Goal: Check status

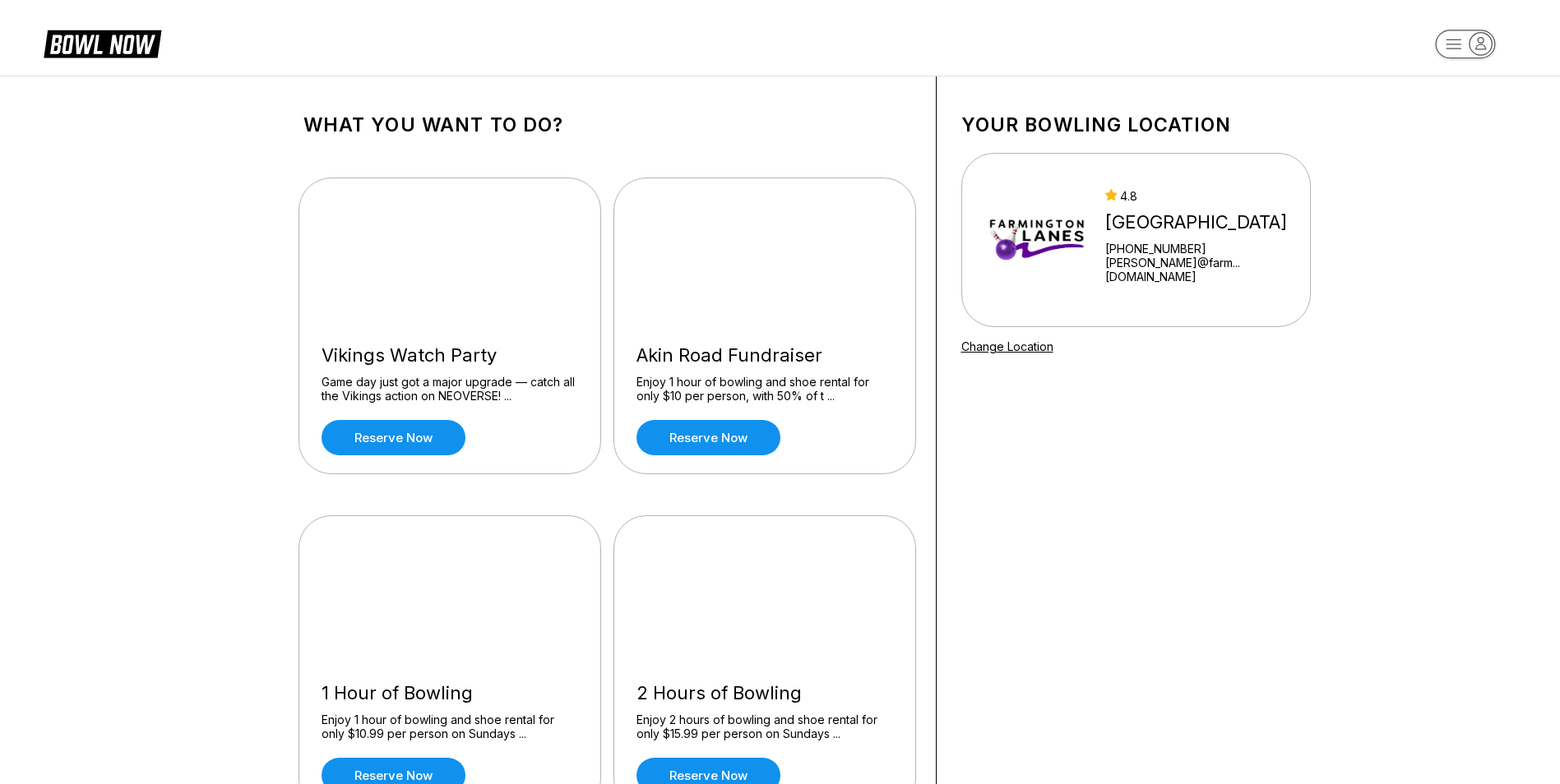
click at [1480, 41] on icon "button" at bounding box center [1481, 44] width 22 height 22
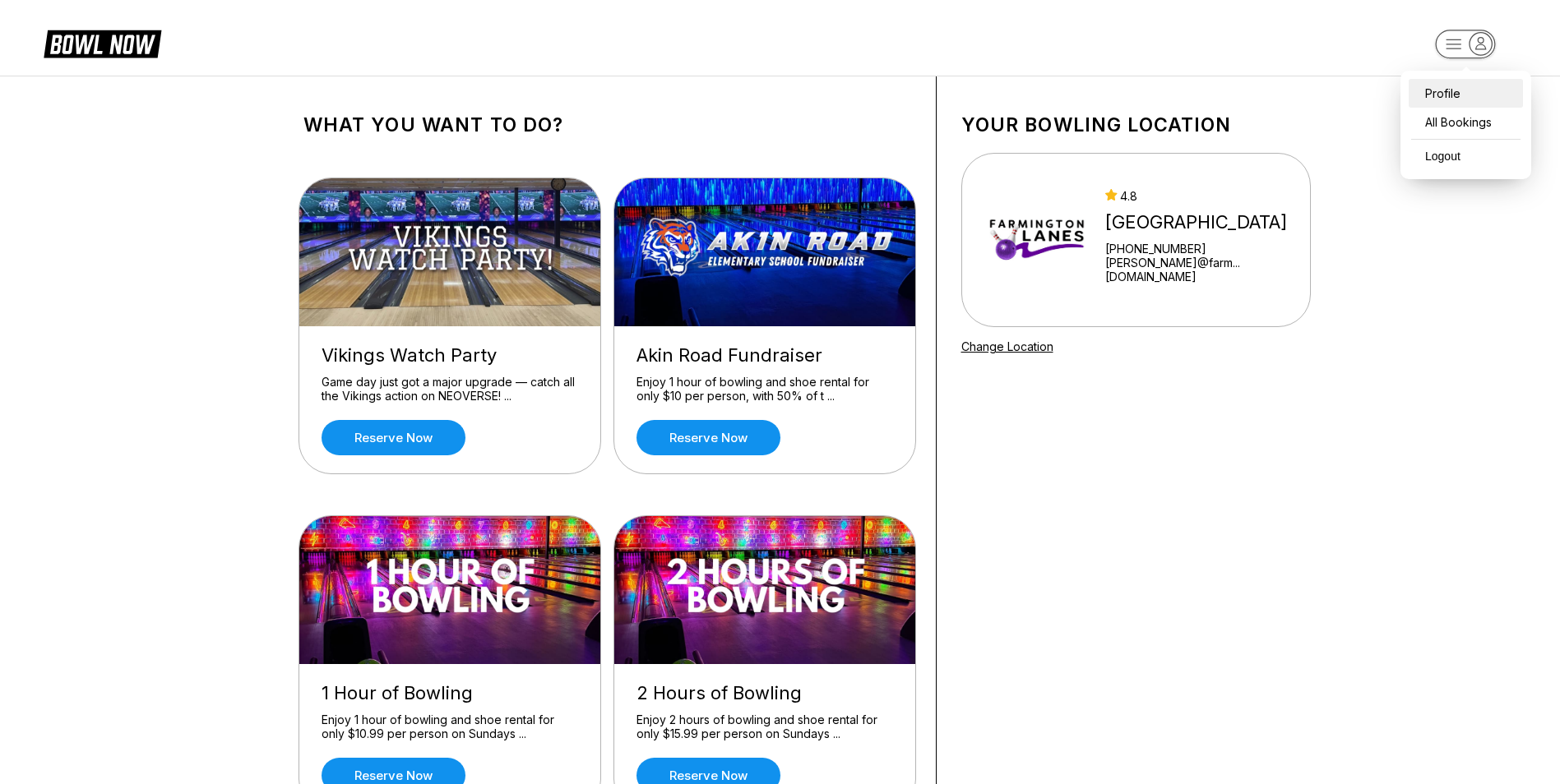
click at [1457, 104] on div "Profile" at bounding box center [1466, 94] width 114 height 29
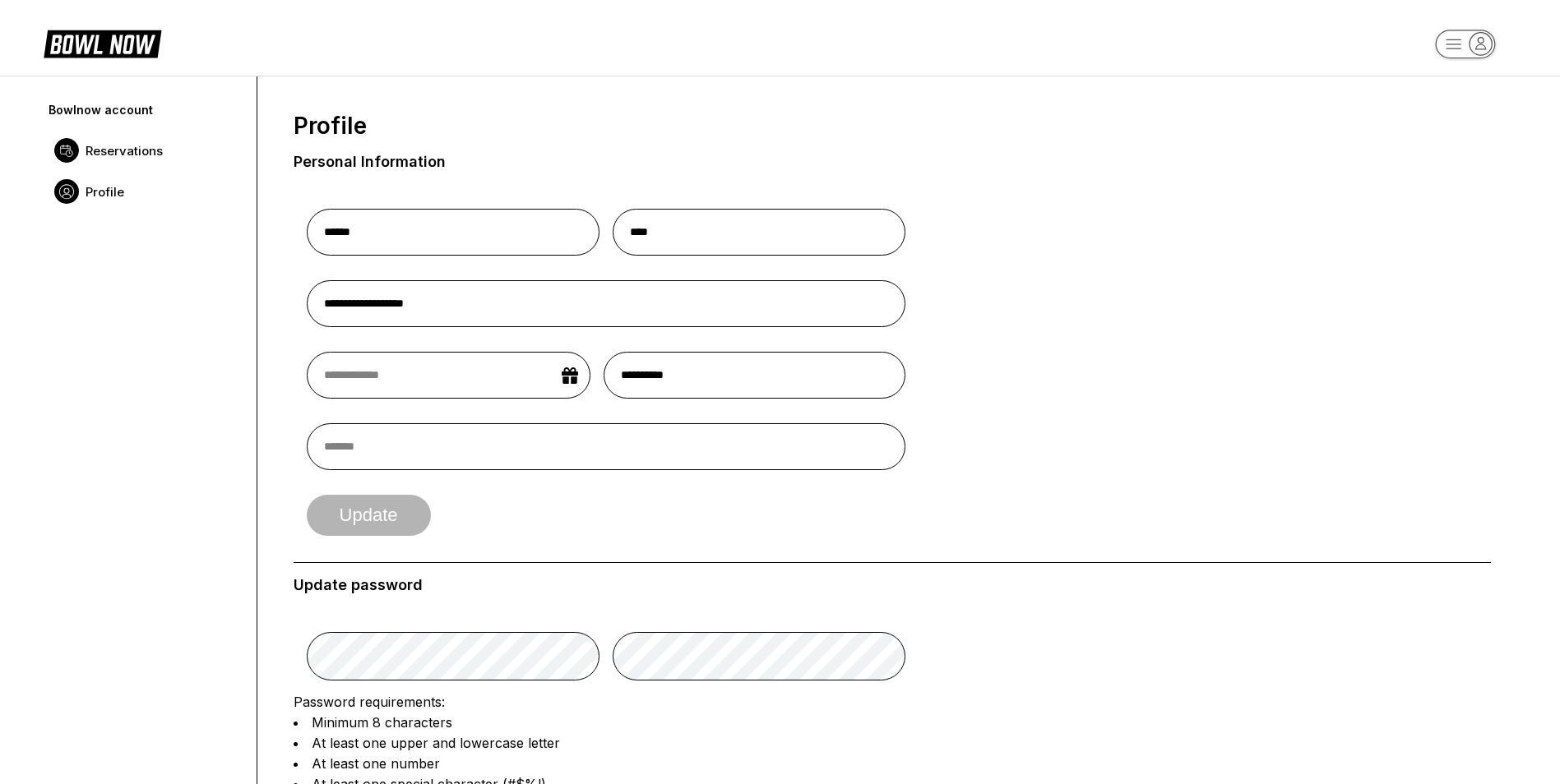
click at [95, 164] on link "Reservations" at bounding box center [144, 150] width 197 height 41
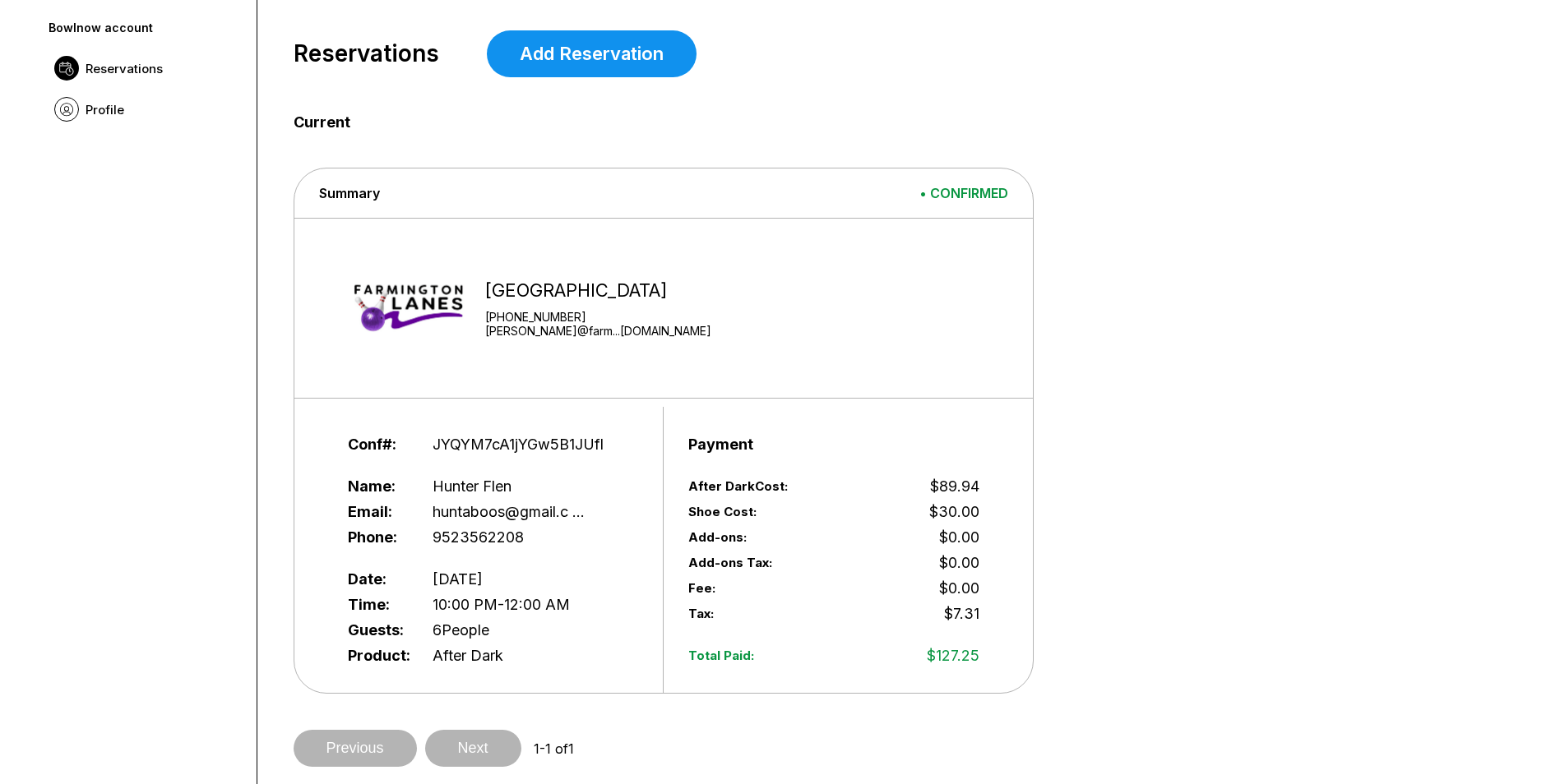
scroll to position [165, 0]
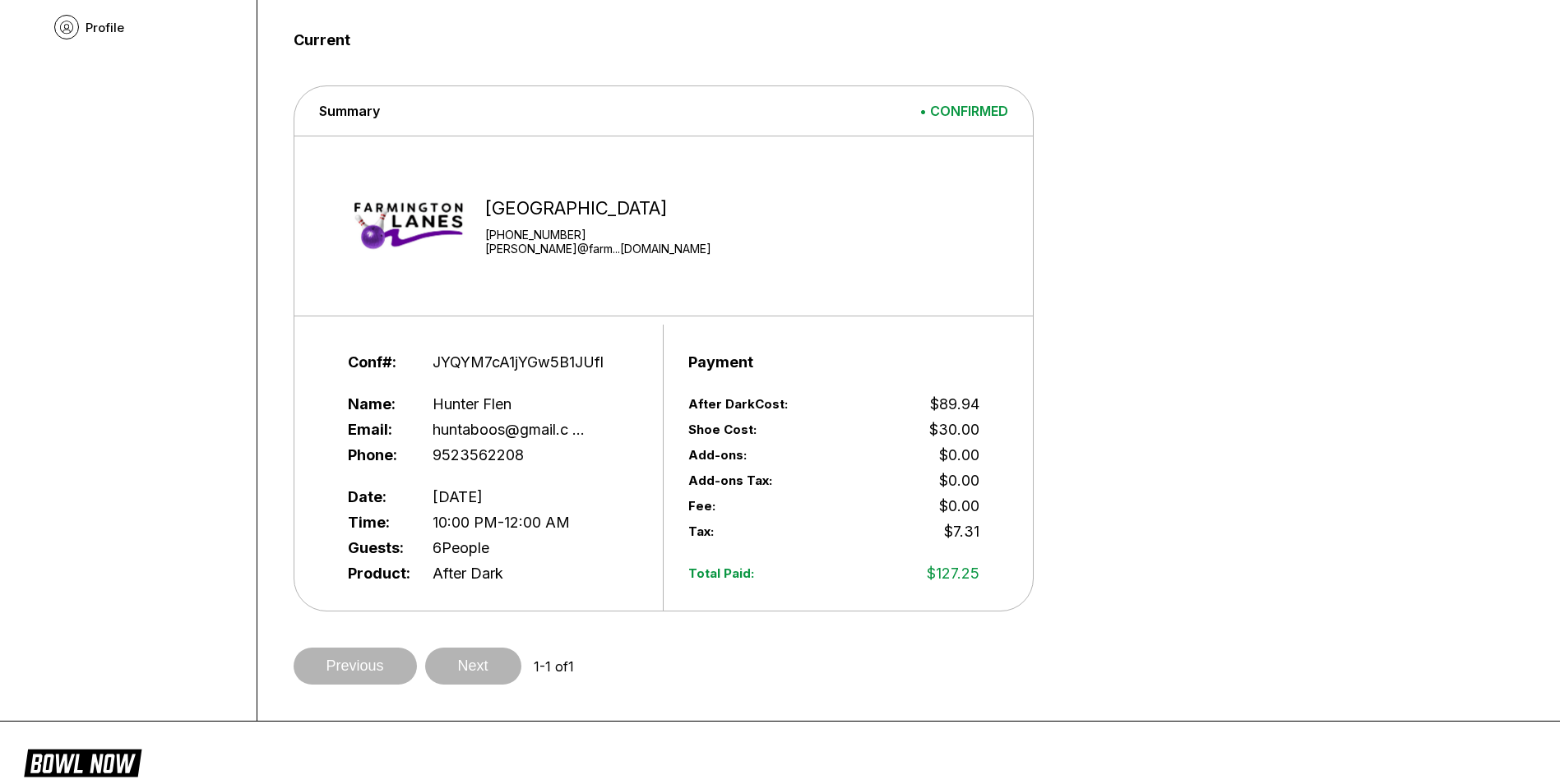
click at [449, 582] on span "After Dark" at bounding box center [468, 573] width 71 height 17
click at [463, 560] on div "Guests: 6 People" at bounding box center [493, 548] width 291 height 25
click at [560, 148] on div "[GEOGRAPHIC_DATA] [PHONE_NUMBER] [PERSON_NAME]@farm...[DOMAIN_NAME]" at bounding box center [656, 226] width 658 height 163
click at [799, 116] on div "Summary • CONFIRMED" at bounding box center [663, 107] width 739 height 41
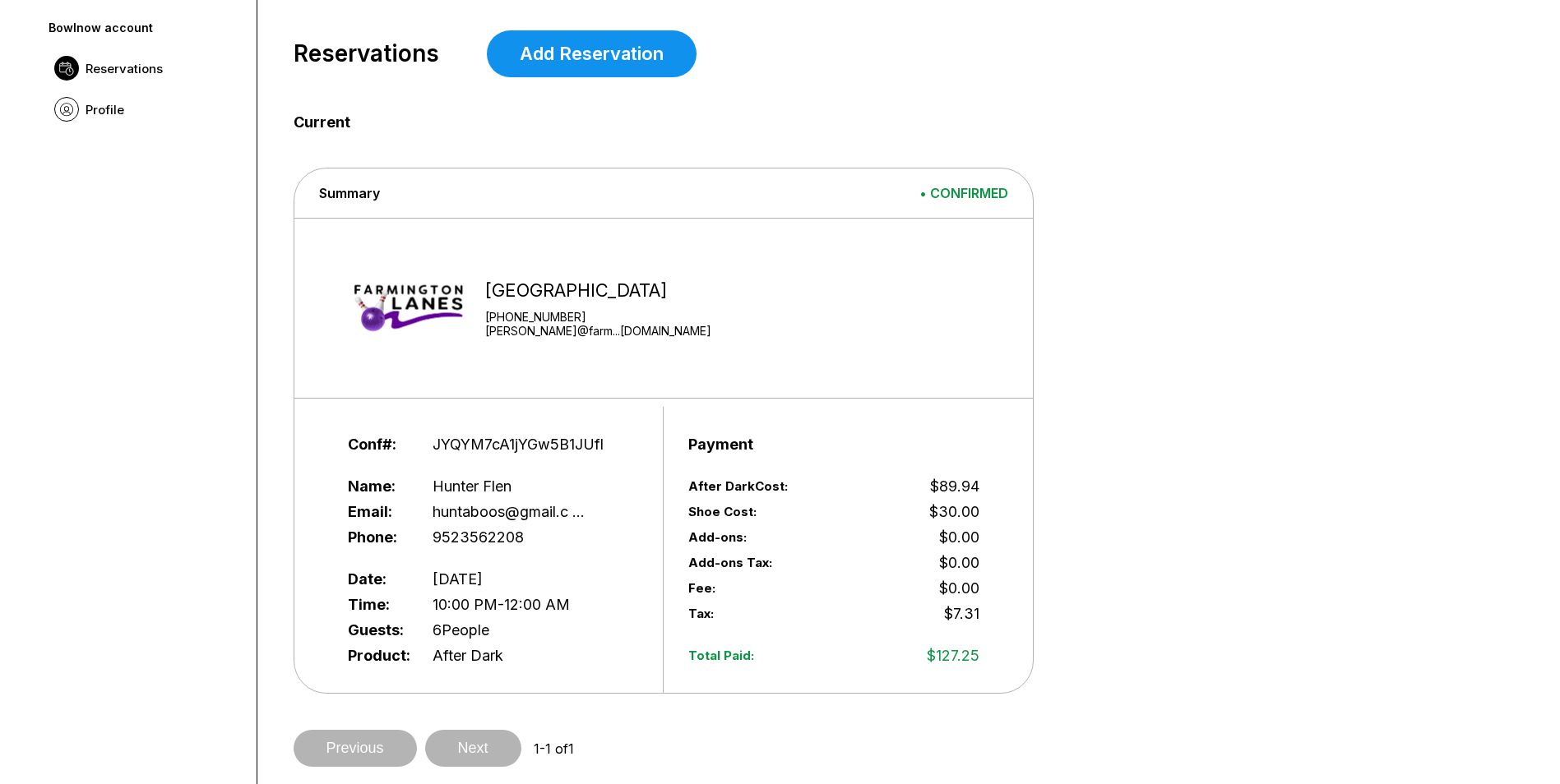
scroll to position [0, 0]
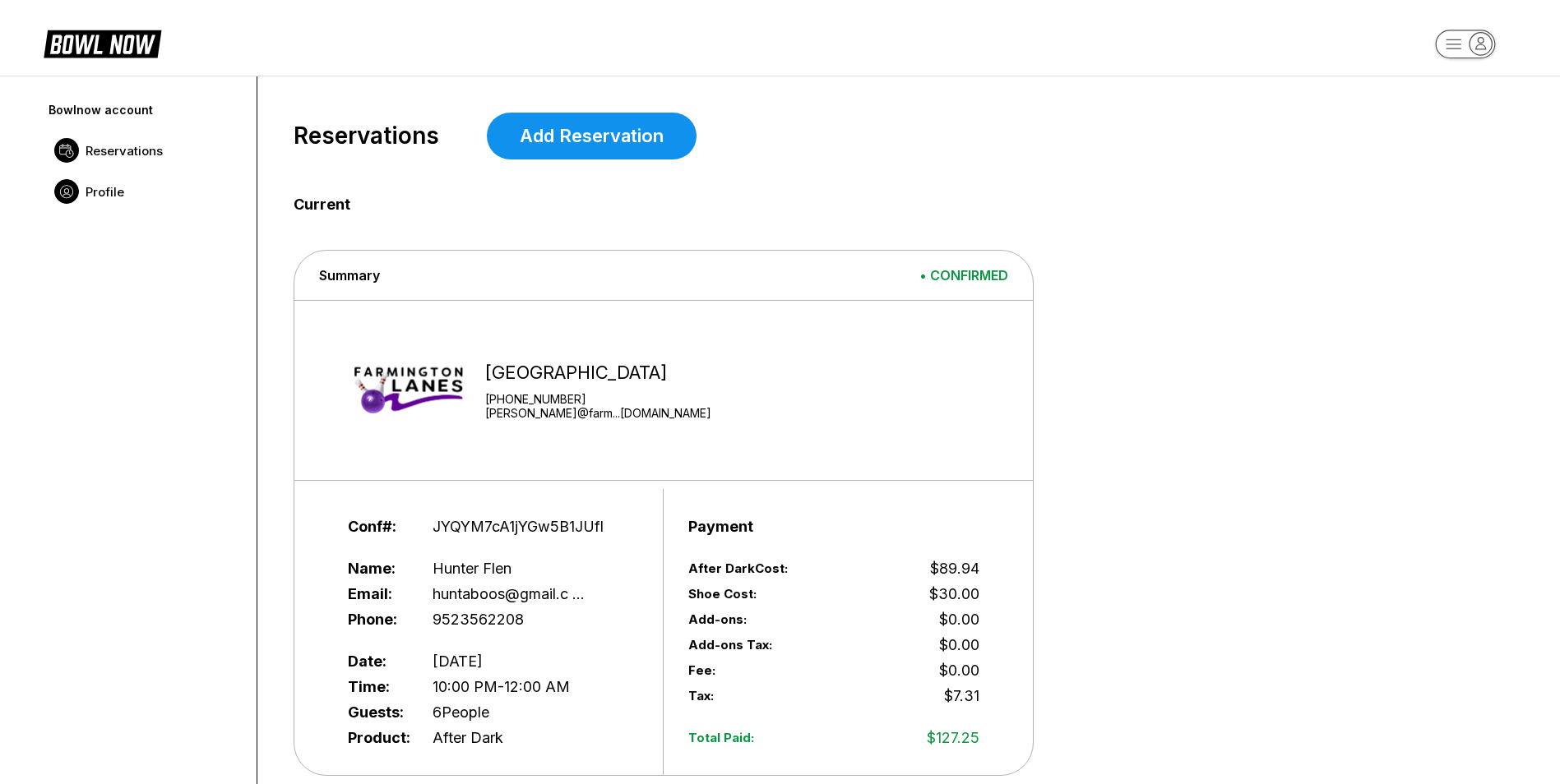
click at [139, 186] on link "Profile" at bounding box center [144, 192] width 197 height 41
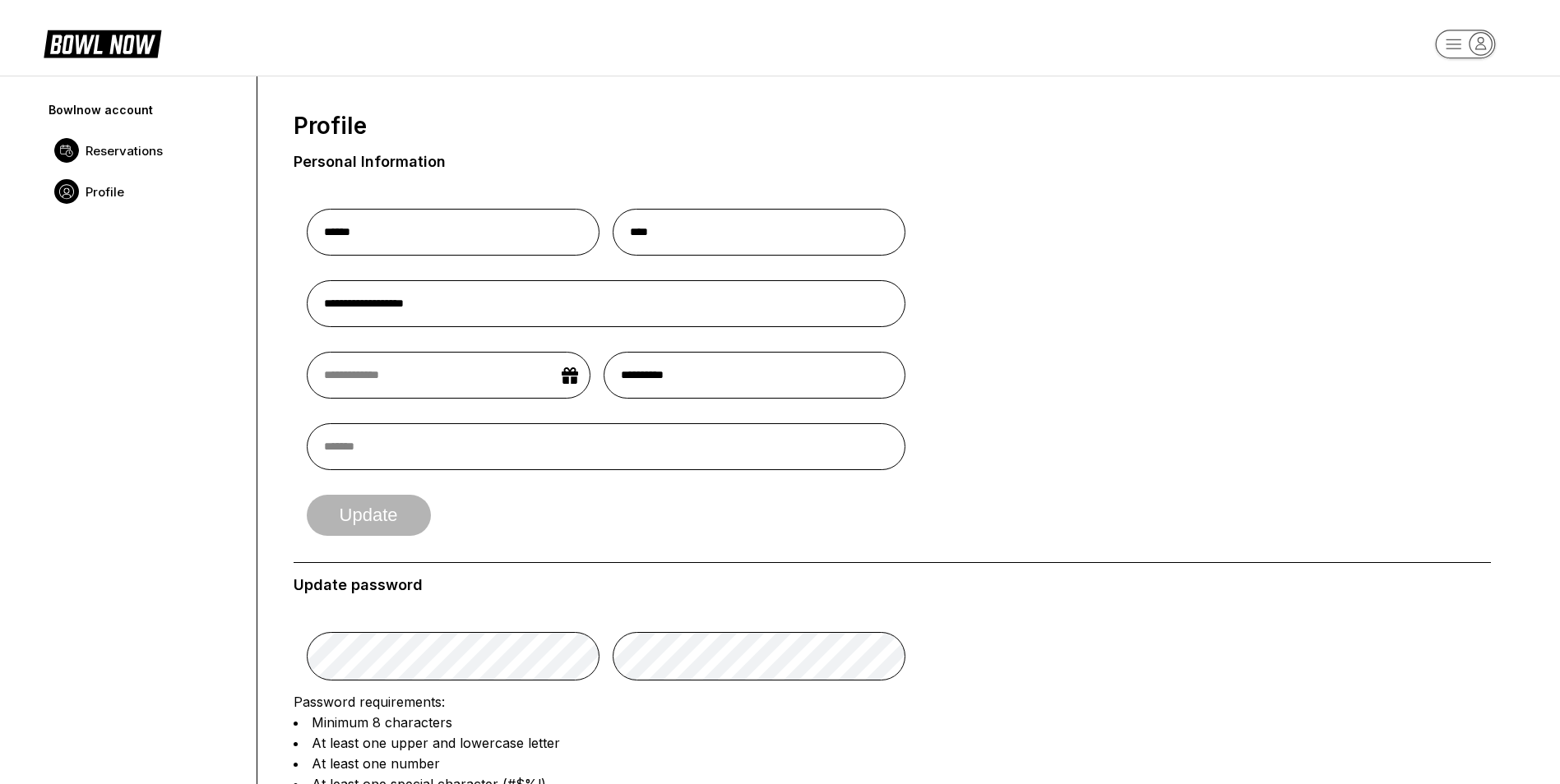
click at [125, 156] on span "Reservations" at bounding box center [124, 150] width 77 height 15
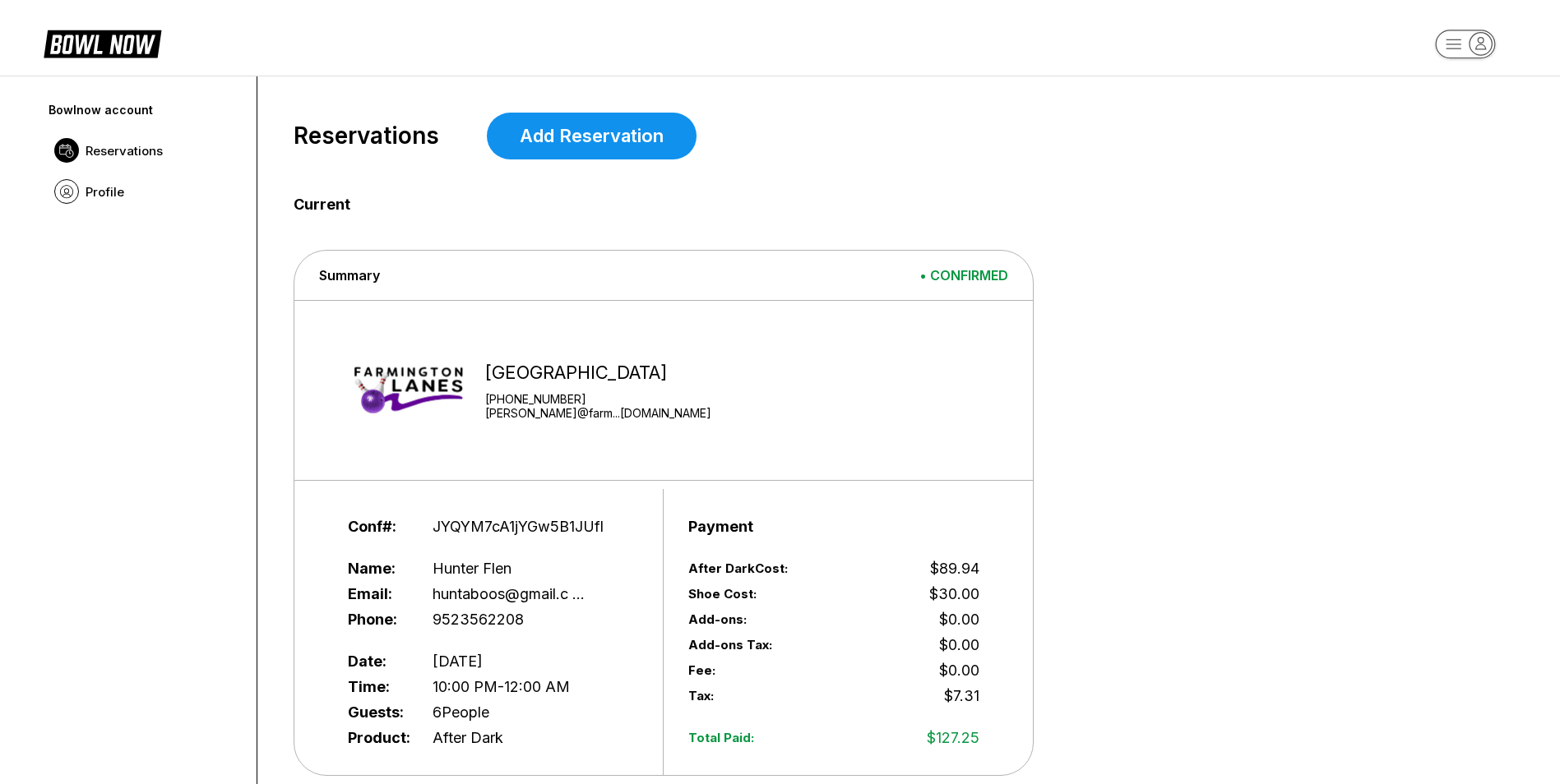
scroll to position [411, 0]
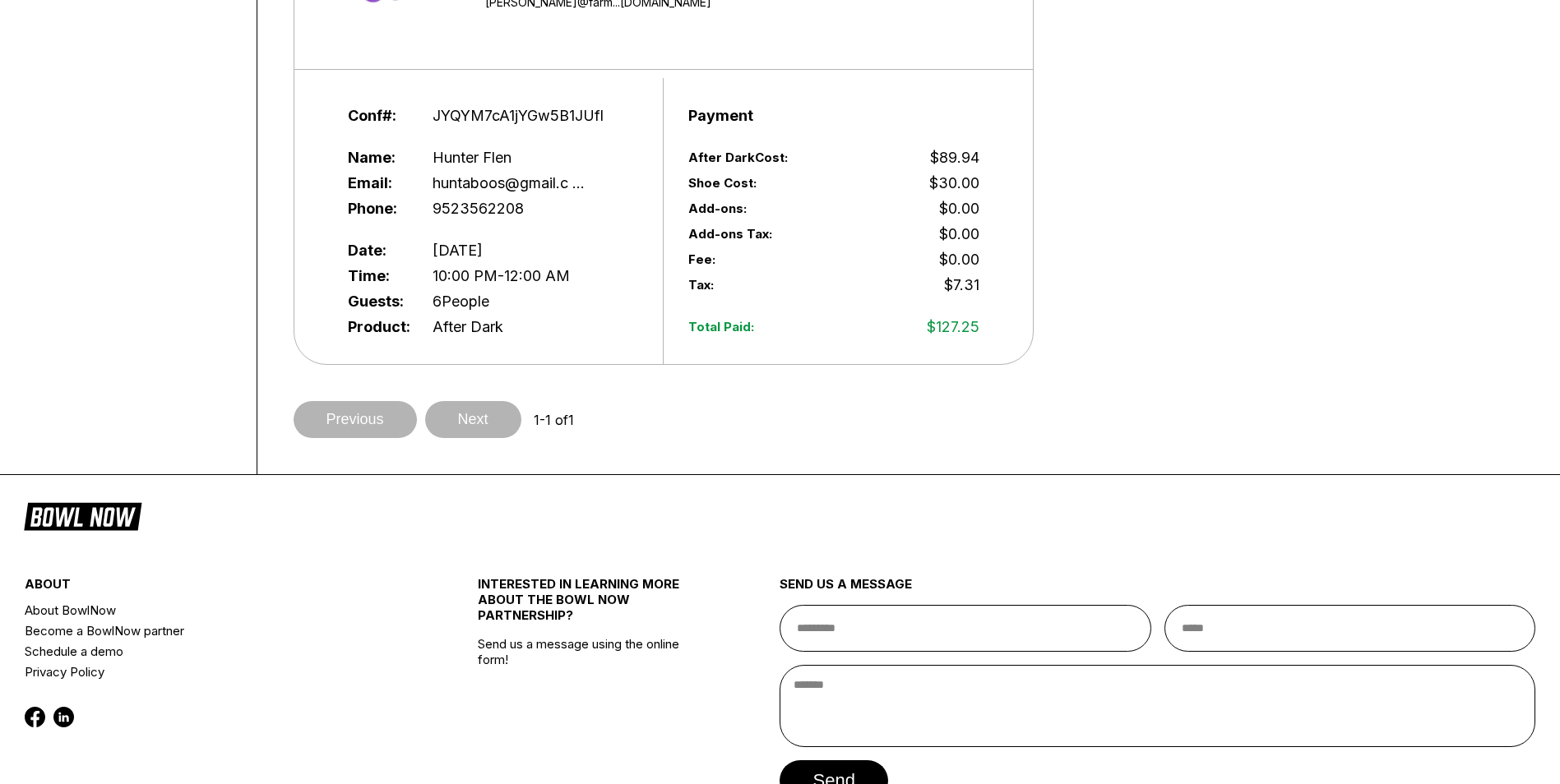
click at [483, 259] on span "[DATE]" at bounding box center [458, 250] width 50 height 17
drag, startPoint x: 592, startPoint y: 254, endPoint x: 637, endPoint y: 240, distance: 47.1
click at [483, 254] on span "[DATE]" at bounding box center [458, 250] width 50 height 17
drag, startPoint x: 629, startPoint y: 236, endPoint x: 726, endPoint y: 298, distance: 115.1
click at [715, 301] on div "Conf#: JYQYM7cA1jYGw5B1JUfl Name: [PERSON_NAME] Email: huntaboos@gmail.c ... Ph…" at bounding box center [663, 221] width 739 height 286
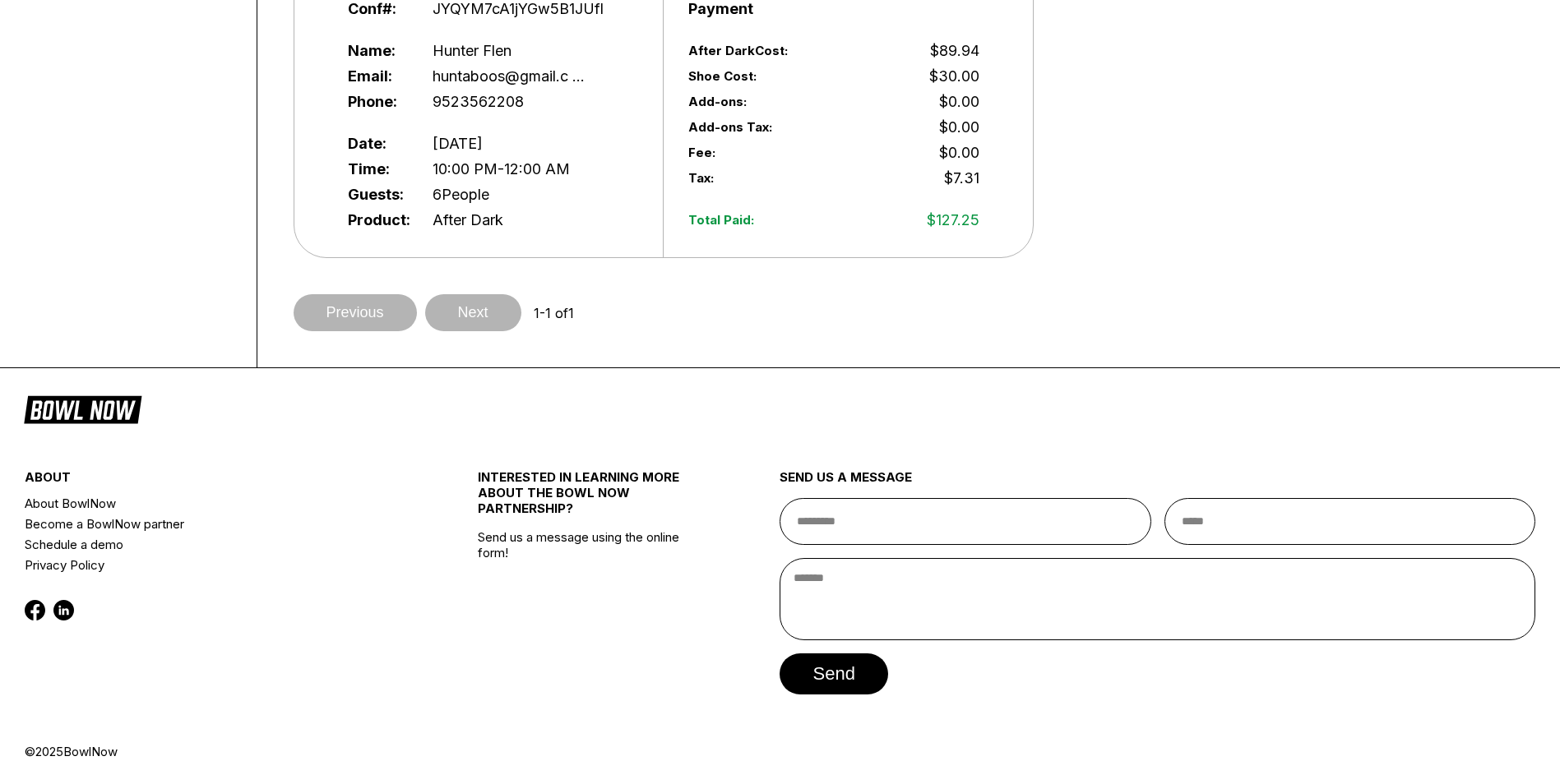
scroll to position [207, 0]
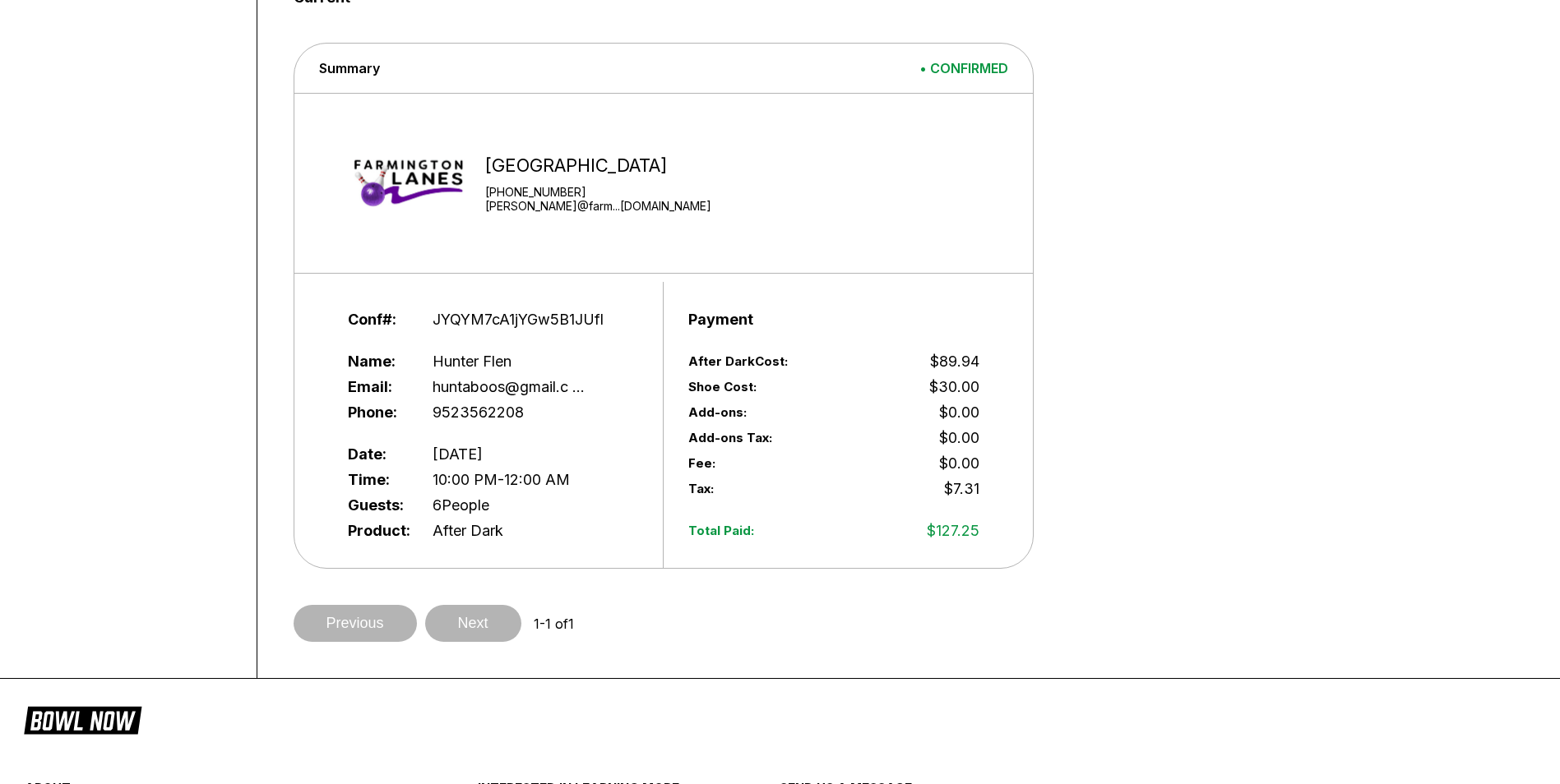
click at [706, 246] on div "[GEOGRAPHIC_DATA] [PHONE_NUMBER] [PERSON_NAME]@farm...[DOMAIN_NAME]" at bounding box center [656, 183] width 658 height 163
click at [728, 281] on div "Summary • [GEOGRAPHIC_DATA] [PHONE_NUMBER] [PERSON_NAME]@farm...[DOMAIN_NAME] C…" at bounding box center [663, 305] width 739 height 524
